Goal: Use online tool/utility: Utilize a website feature to perform a specific function

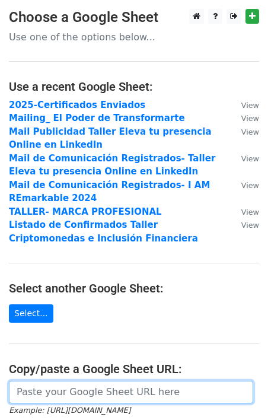
click at [92, 394] on input "url" at bounding box center [131, 391] width 244 height 23
paste input "[URL][DOMAIN_NAME]"
type input "https://docs.google.com/spreadsheets/d/1iN0IP6QqRtDrIF_y7hLPqygy3FKRazIRbpHt0VU…"
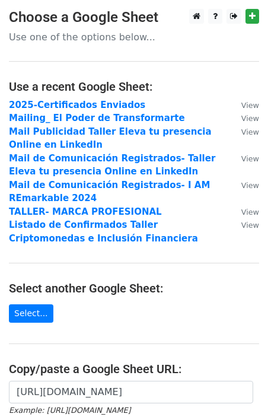
scroll to position [0, 0]
click at [94, 319] on main "Choose a Google Sheet Use one of the options below... Use a recent Google Sheet…" at bounding box center [134, 259] width 268 height 501
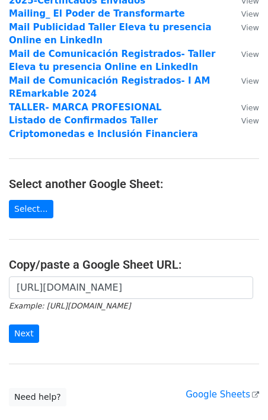
scroll to position [105, 0]
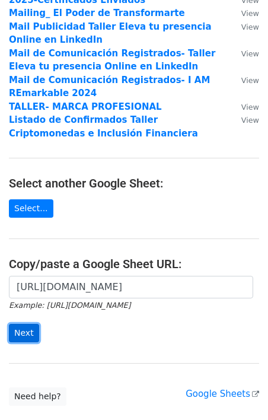
click at [33, 330] on input "Next" at bounding box center [24, 333] width 30 height 18
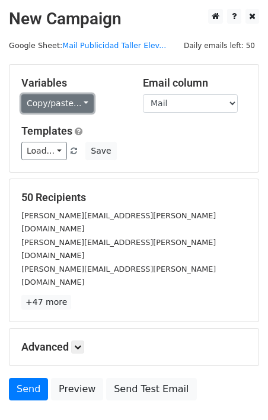
click at [87, 101] on link "Copy/paste..." at bounding box center [57, 103] width 72 height 18
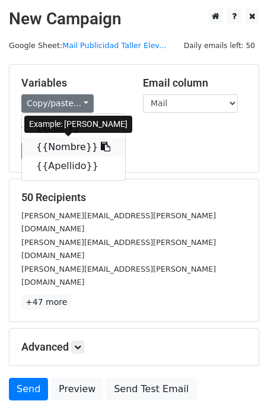
click at [76, 151] on link "{{Nombre}}" at bounding box center [73, 146] width 103 height 19
